Goal: Navigation & Orientation: Find specific page/section

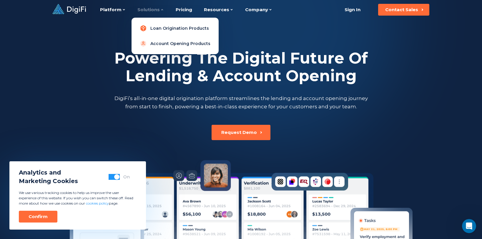
click at [158, 26] on link "Loan Origination Products" at bounding box center [175, 28] width 78 height 12
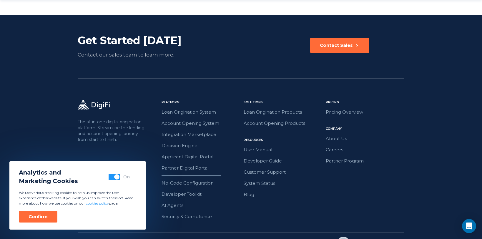
scroll to position [998, 0]
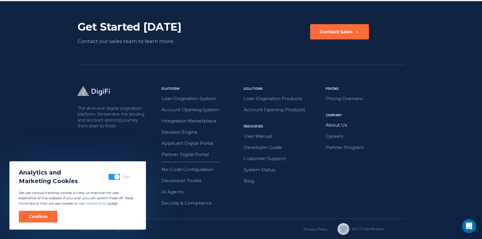
click at [336, 125] on link "About Us" at bounding box center [365, 125] width 79 height 8
